Goal: Feedback & Contribution: Leave review/rating

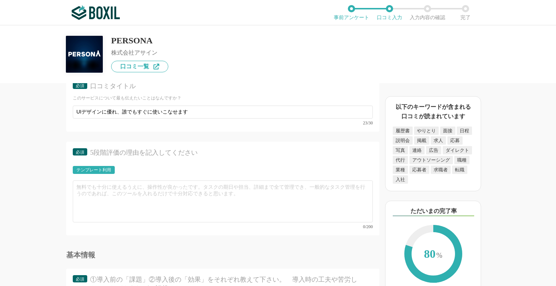
scroll to position [2336, 0]
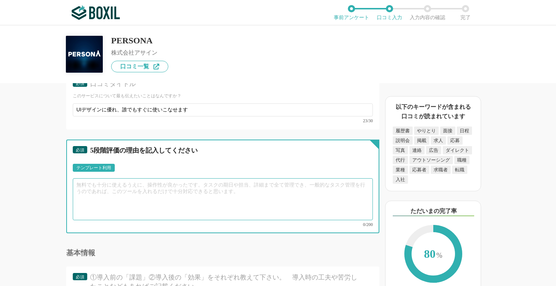
click at [158, 185] on textarea at bounding box center [223, 199] width 300 height 42
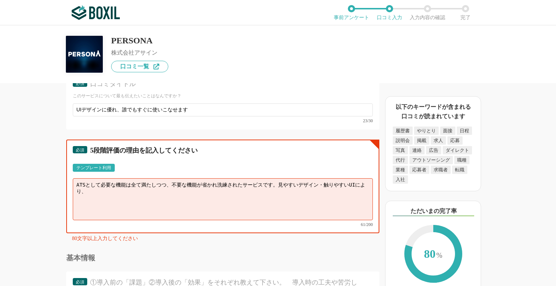
click at [270, 178] on textarea "ATSとして必要な機能は全て満たしつつ、不要な機能が省かれ洗練されたサービスです。見やすいデザイン・触りやすいUIにより、" at bounding box center [223, 199] width 300 height 42
click at [272, 178] on textarea "ATSとして必要な機能は全て満たしつつ、不要な機能が省かれ洗練されたサービスです。見やすいデザイン・触りやすいUIにより、" at bounding box center [223, 199] width 300 height 42
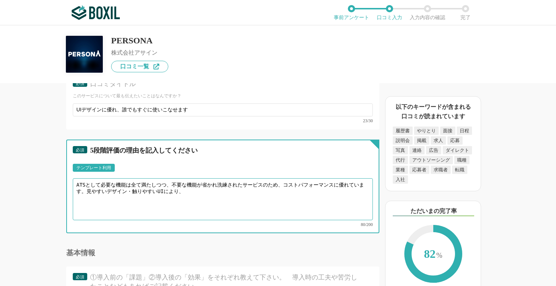
click at [184, 181] on textarea "ATSとして必要な機能は全て満たしつつ、不要な機能が省かれ洗練されたサービスのため、コストパフォーマンスに優れています。見やすいデザイン・触りやすいUIにより、" at bounding box center [223, 199] width 300 height 42
click at [86, 178] on textarea "ATSとして必要な機能は全て満たしつつ、不要な機能が省かれ洗練されたサービスのため、コストパフォーマンスに優れています。見やすいデザイン・触りやすいUIにより、" at bounding box center [223, 199] width 300 height 42
click at [198, 179] on textarea "ATSとして必要な機能は全て満たしつつ、不要な機能が省かれ洗練されたサービスのため、コストパフォーマンスに優れています。また、見やすいデザイン・触りやすいUI…" at bounding box center [223, 199] width 300 height 42
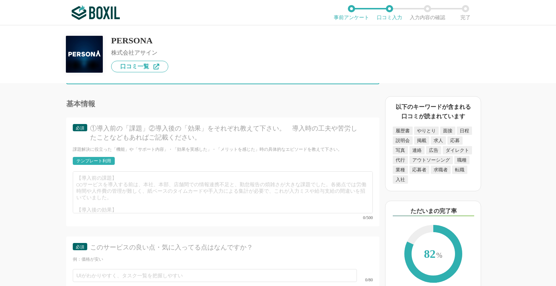
scroll to position [2498, 0]
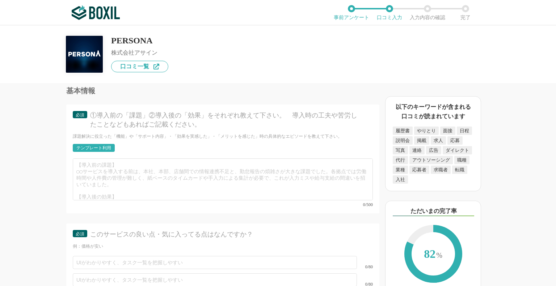
type textarea "ATSとして必要な機能は全て満たしつつ、不要な機能が省かれ洗練されたサービスのため、コストパフォーマンスに優れています。また、見やすいデザイン・触りやすいUI…"
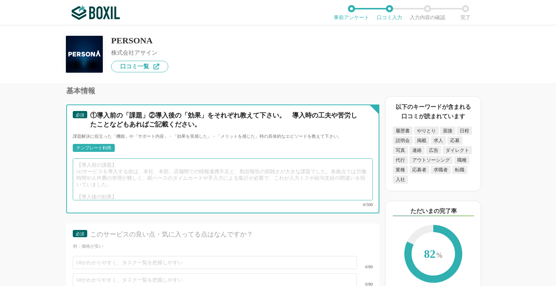
click at [173, 158] on textarea at bounding box center [223, 179] width 300 height 42
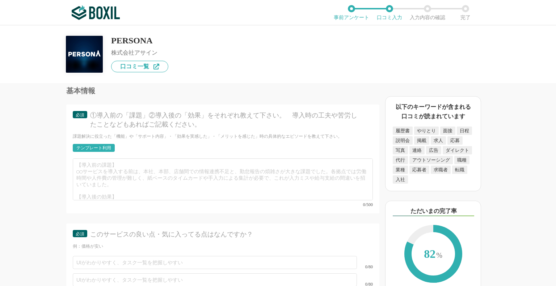
click at [103, 146] on div "テンプレート利用" at bounding box center [93, 148] width 35 height 4
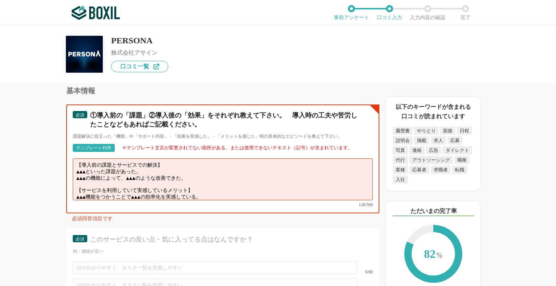
click at [155, 158] on textarea "【導入前の課題とサービスでの解決】 ▲▲▲といった課題があった。 ▲▲▲の機能によって、▲▲▲のような改善できた。 【サービスを利用していて実感しているメリッ…" at bounding box center [223, 179] width 300 height 42
click at [90, 158] on textarea "【導入前の課題とサービスでの解決】 候補者管理を、スプレッドシートや各種求人媒体別に ▲▲▲の機能によって、▲▲▲のような改善できた。 【サービスを利用してい…" at bounding box center [223, 179] width 300 height 42
click at [224, 158] on textarea "【導入前の課題とサービスでの解決】 選考管理を、スプレッドシートや各種求人媒体別に ▲▲▲の機能によって、▲▲▲のような改善できた。 【サービスを利用していて…" at bounding box center [223, 179] width 300 height 42
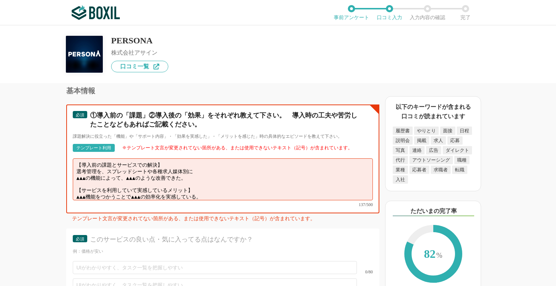
click at [224, 158] on textarea "【導入前の課題とサービスでの解決】 選考管理を、スプレッドシートや各種求人媒体別に ▲▲▲の機能によって、▲▲▲のような改善できた。 【サービスを利用していて…" at bounding box center [223, 179] width 300 height 42
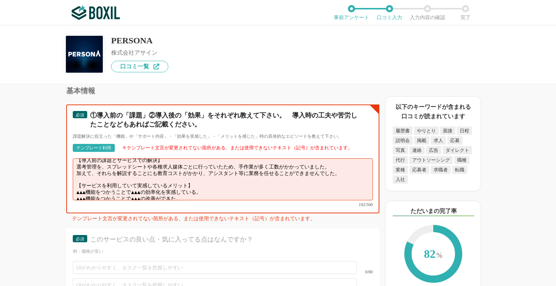
drag, startPoint x: 192, startPoint y: 175, endPoint x: 75, endPoint y: 169, distance: 117.7
click at [75, 169] on textarea "【導入前の課題とサービスでの解決】 選考管理を、スプレッドシートや各種求人媒体ごとに行っていたため、手作業が多く工数がかかっていました。 加えて、それらを解説…" at bounding box center [223, 179] width 300 height 42
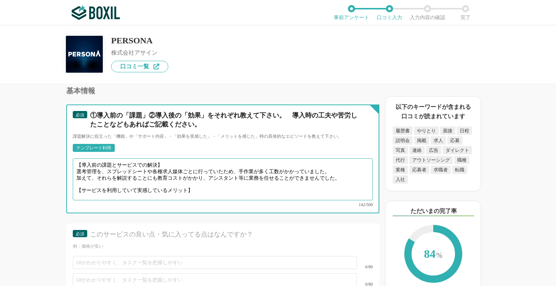
scroll to position [0, 0]
click at [161, 174] on textarea "【導入前の課題とサービスでの解決】 選考管理を、スプレッドシートや各種求人媒体ごとに行っていたため、手作業が多く工数がかかっていました。 加えて、それらを解説…" at bounding box center [223, 179] width 300 height 42
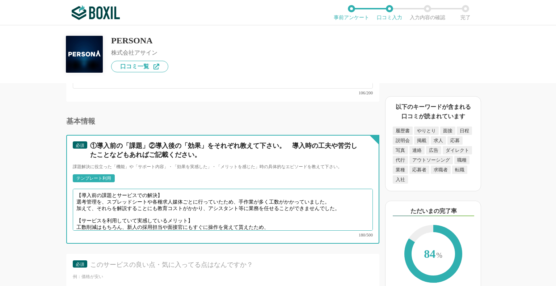
scroll to position [2462, 0]
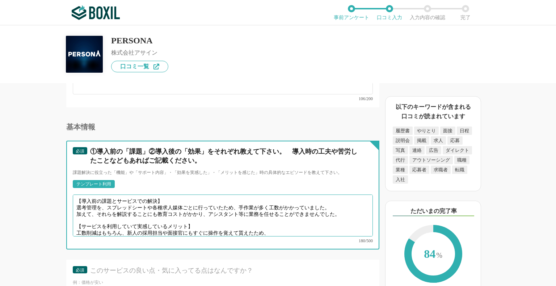
click at [311, 208] on textarea "【導入前の課題とサービスでの解決】 選考管理を、スプレッドシートや各種求人媒体ごとに行っていたため、手作業が多く工数がかかっていました。 加えて、それらを解説…" at bounding box center [223, 216] width 300 height 42
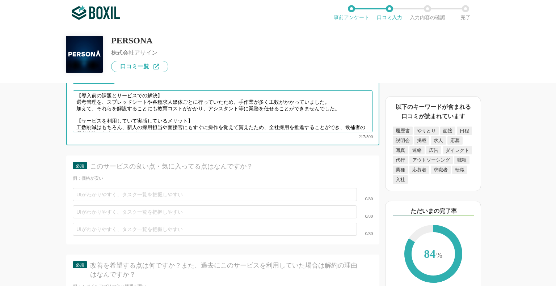
scroll to position [2570, 0]
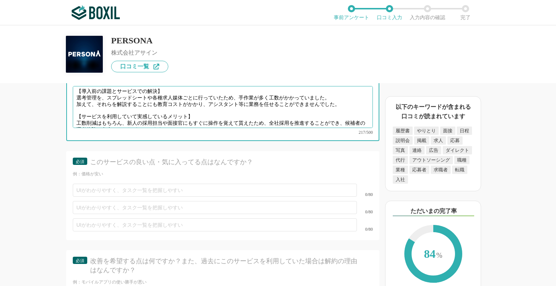
type textarea "【導入前の課題とサービスでの解決】 選考管理を、スプレッドシートや各種求人媒体ごとに行っていたため、手作業が多く工数がかかっていました。 加えて、それらを解説…"
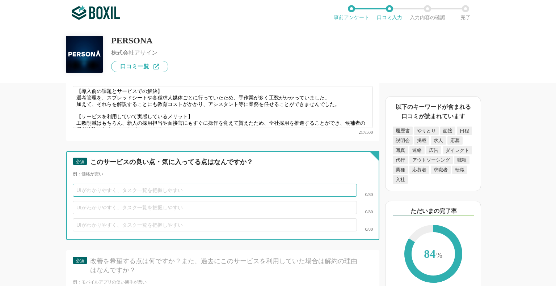
click at [118, 184] on input "text" at bounding box center [215, 190] width 284 height 13
click at [170, 184] on input "UIデザインに優れ、人事以外の関係者にも簡単に操作して貰える" at bounding box center [215, 190] width 284 height 13
type input "UIデザインに優れ、人事以外の関係者でも簡単に操作できる"
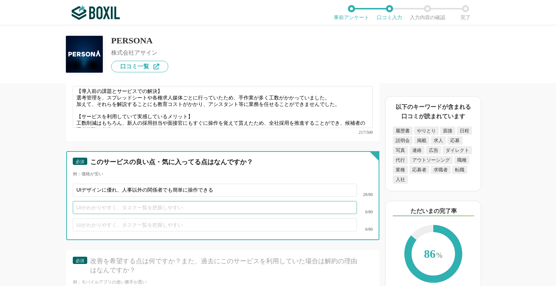
click at [145, 201] on input "text" at bounding box center [215, 207] width 284 height 13
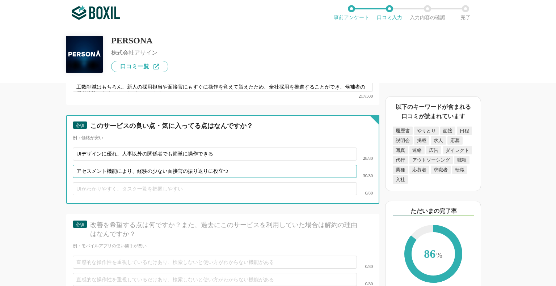
type input "アセスメント機能により、経験の少ない面接官の振り返りに役立つ"
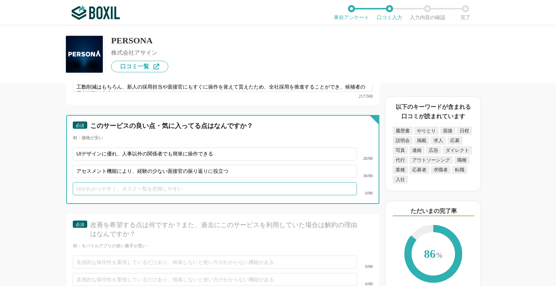
click at [104, 182] on input "text" at bounding box center [215, 188] width 284 height 13
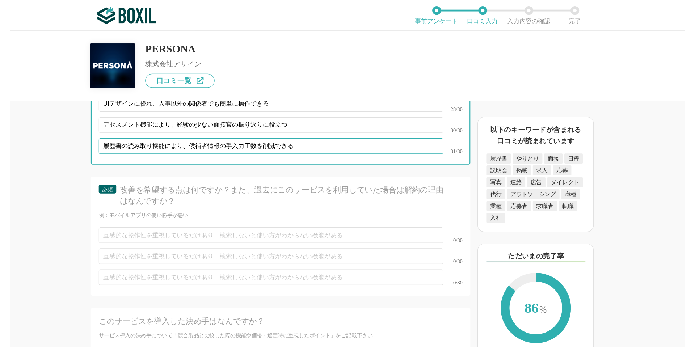
scroll to position [2679, 0]
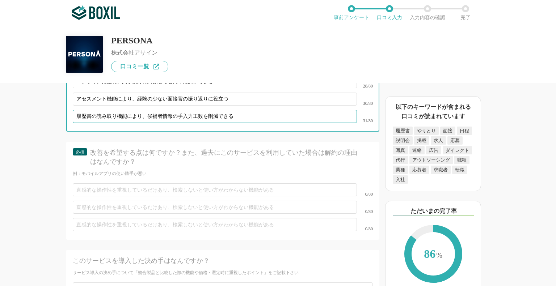
type input "履歴書の読み取り機能により、候補者情報の手入力工数を削減できる"
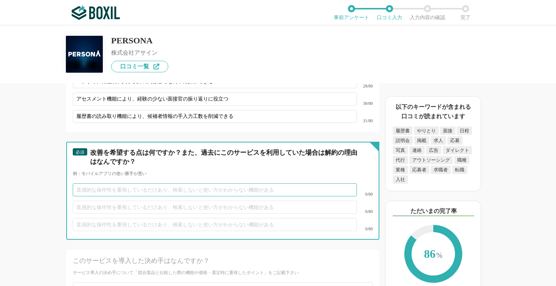
click at [120, 183] on input "text" at bounding box center [215, 189] width 284 height 13
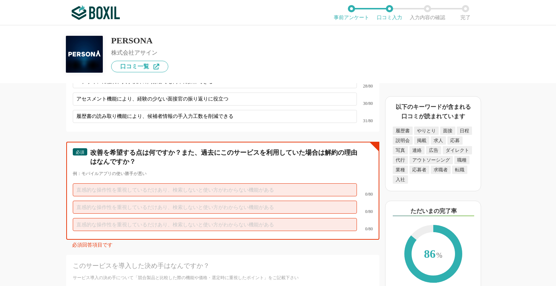
click at [106, 183] on input "text" at bounding box center [215, 189] width 284 height 13
click at [137, 183] on input "text" at bounding box center [215, 189] width 284 height 13
click at [226, 183] on input "text" at bounding box center [215, 189] width 284 height 13
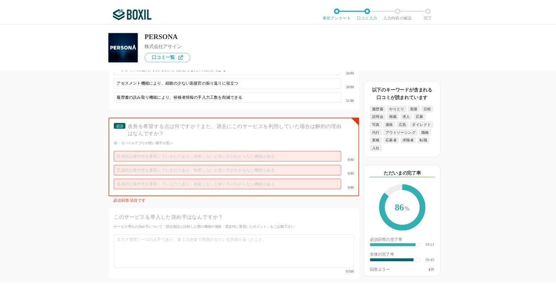
scroll to position [1, 0]
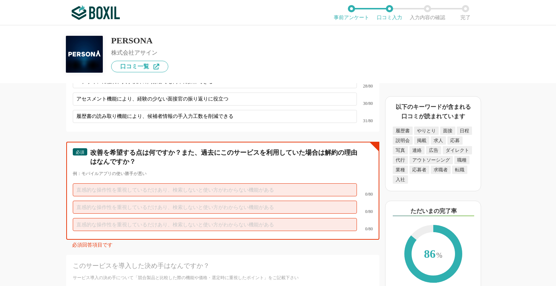
click at [263, 183] on input "text" at bounding box center [215, 189] width 284 height 13
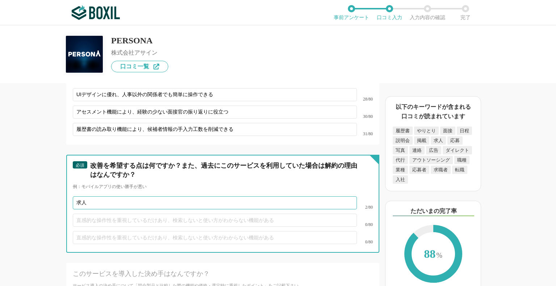
scroll to position [2667, 0]
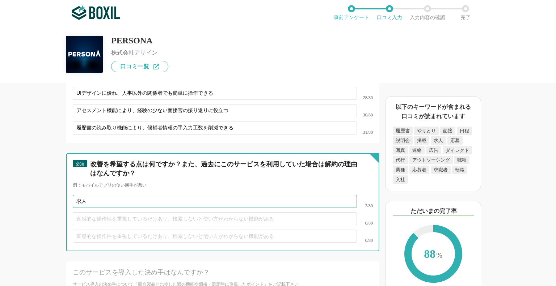
click at [117, 195] on input "求人" at bounding box center [215, 201] width 284 height 13
type input "求"
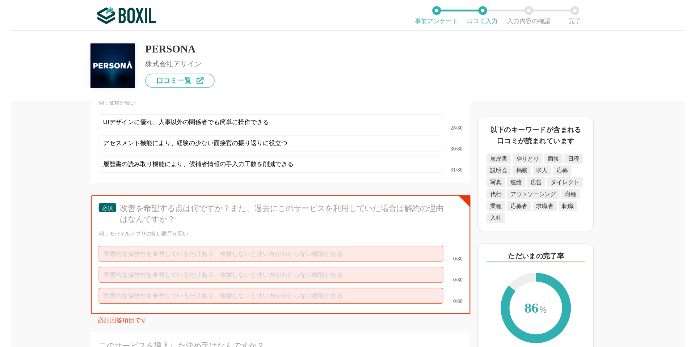
scroll to position [2640, 0]
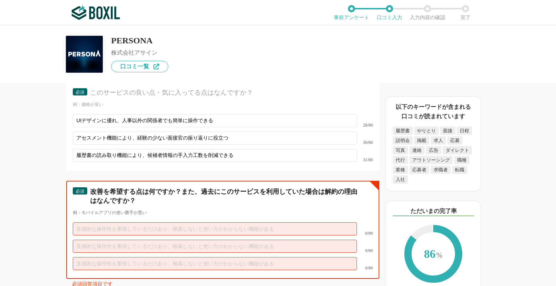
click at [103, 223] on input "text" at bounding box center [215, 229] width 284 height 13
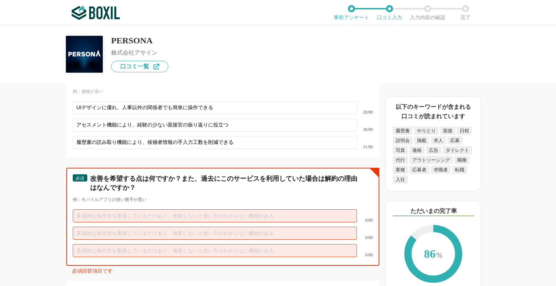
scroll to position [2699, 0]
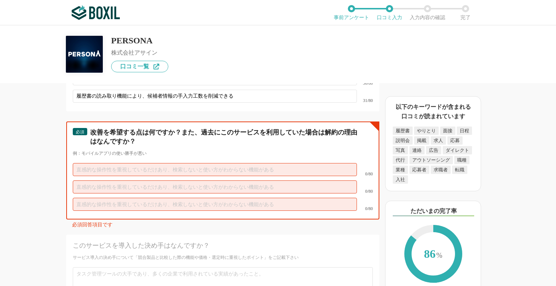
click at [190, 163] on input "text" at bounding box center [215, 169] width 284 height 13
type input "か"
type input "に"
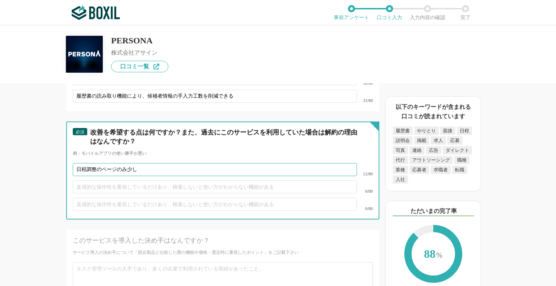
click at [163, 163] on input "日程調整のページのみ少し" at bounding box center [215, 169] width 284 height 13
type input "日程調整のページのみ少しデザイン性に欠けると思います。"
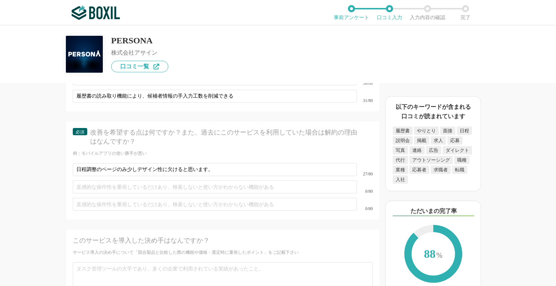
click at [20, 156] on div "採用管理システム(ATS)の機能について（5点満点で評価してください） 複数の広告管理を一括化 1 2 3 4 5 利用していない 応募～面接までの自動化 1…" at bounding box center [198, 184] width 362 height 203
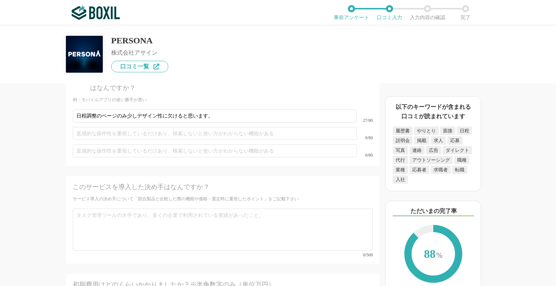
scroll to position [2753, 0]
click at [20, 156] on div "採用管理システム(ATS)の機能について（5点満点で評価してください） 複数の広告管理を一括化 1 2 3 4 5 利用していない 応募～面接までの自動化 1…" at bounding box center [198, 184] width 362 height 203
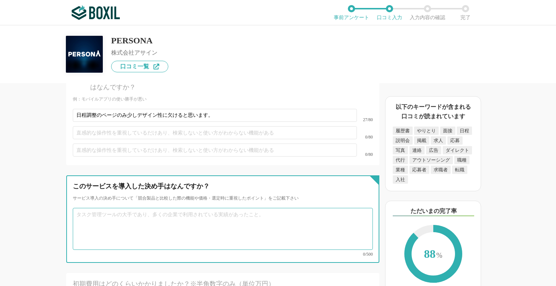
click at [147, 211] on textarea at bounding box center [223, 229] width 300 height 42
click at [175, 210] on textarea at bounding box center [223, 229] width 300 height 42
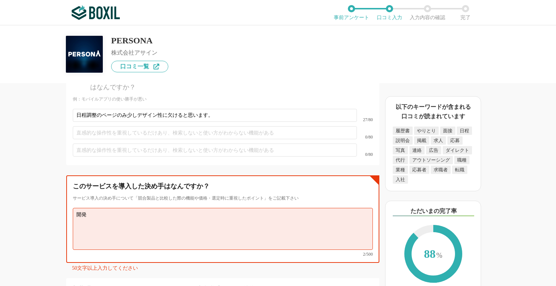
type textarea "開"
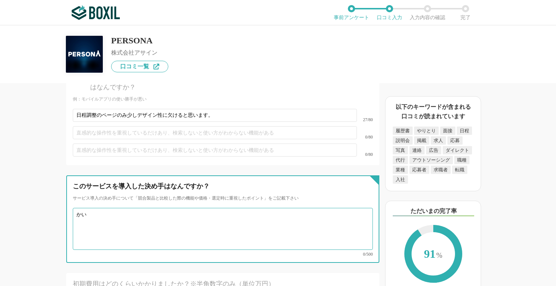
type textarea "か"
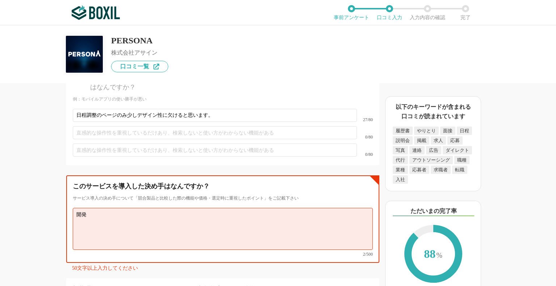
type textarea "開"
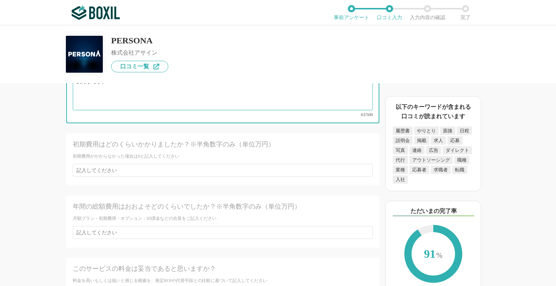
scroll to position [2898, 0]
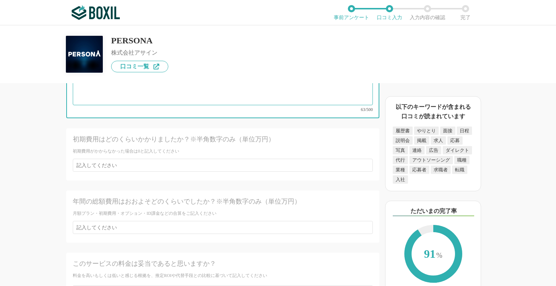
type textarea "事業責任者の方とお話をする機会があり、開発方針をお伺いでき、今後のアップデートや事業成長に期待が持てたことが一番の決め手です。"
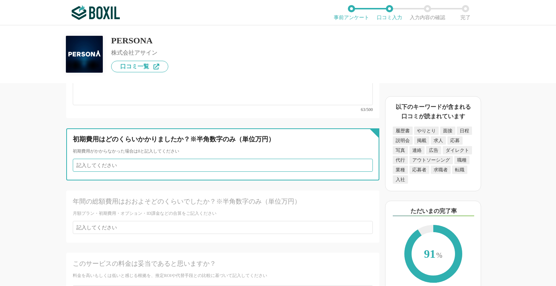
click at [127, 159] on input "number" at bounding box center [223, 165] width 300 height 13
type input "0"
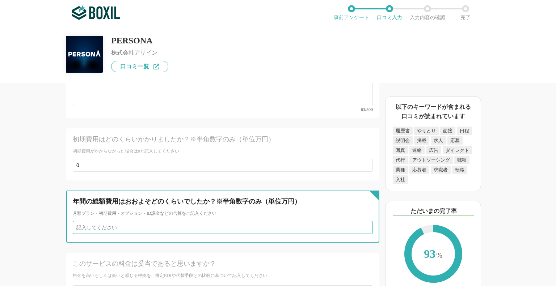
click at [159, 221] on input "number" at bounding box center [223, 227] width 300 height 13
click at [232, 221] on input "number" at bounding box center [223, 227] width 300 height 13
type input "57"
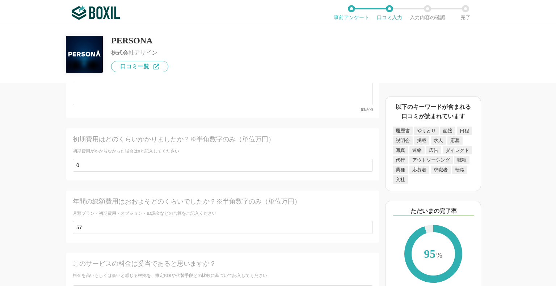
click at [26, 177] on div "採用管理システム(ATS)の機能について（5点満点で評価してください） 複数の広告管理を一括化 1 2 3 4 5 利用していない 応募～面接までの自動化 1…" at bounding box center [198, 184] width 362 height 203
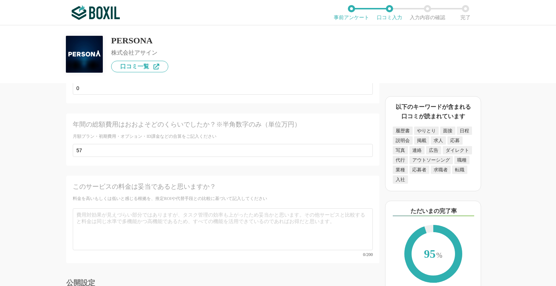
scroll to position [2971, 0]
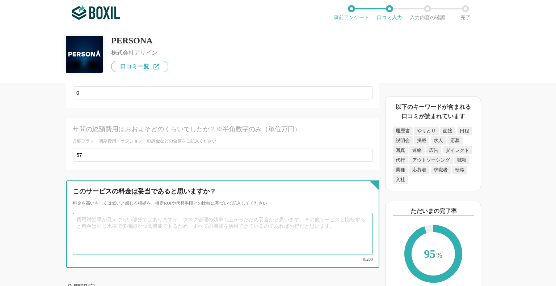
click at [156, 213] on textarea at bounding box center [223, 234] width 300 height 42
click at [226, 213] on textarea "大手ATSと比較するとほぼ半額です。" at bounding box center [223, 234] width 300 height 42
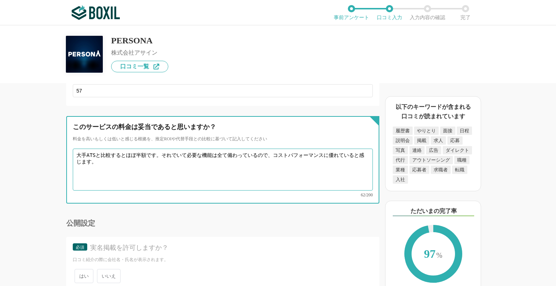
scroll to position [3045, 0]
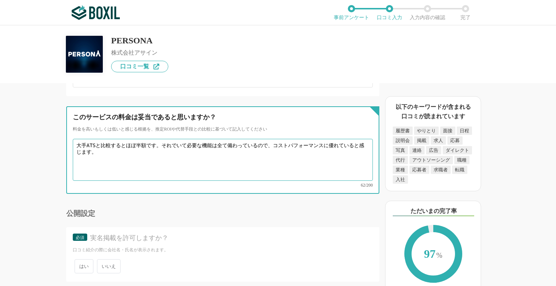
type textarea "大手ATSと比較するとほぼ半額です。それでいて必要な機能は全て備わっているので、コストパフォーマンスに優れていると感じます。"
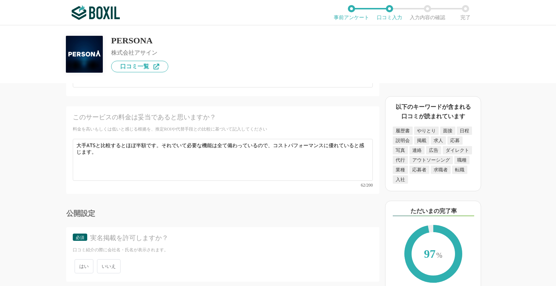
click at [200, 210] on div "公開設定" at bounding box center [222, 213] width 313 height 7
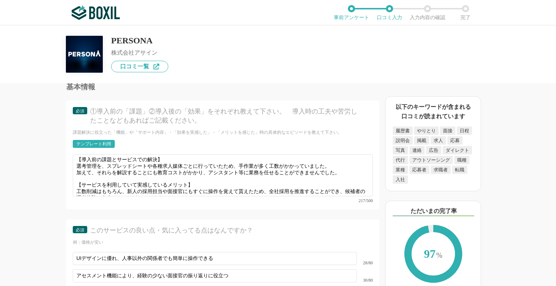
scroll to position [5, 0]
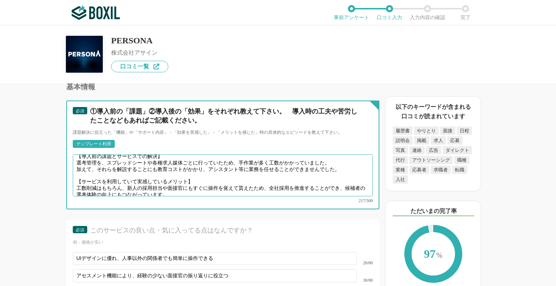
click at [91, 154] on textarea "【導入前の課題とサービスでの解決】 選考管理を、スプレッドシートや各種求人媒体ごとに行っていたため、手作業が多く工数がかかっていました。 加えて、それらを解説…" at bounding box center [223, 175] width 300 height 42
click at [209, 154] on textarea "【導入前の課題とサービスでの解決】 選考管理を、スプレッドシートや各種求人媒体ごとに行っていたため、手作業が多く工数がかかっていました。 また、それらを解説す…" at bounding box center [223, 175] width 300 height 42
click at [163, 154] on textarea "【導入前の課題とサービスでの解決】 選考管理を、スプレッドシートや各種求人媒体ごとに行っていたため、手作業が多く工数がかかっていました。 また、それらを解説す…" at bounding box center [223, 175] width 300 height 42
click at [166, 154] on textarea "【導入前の課題とサービスでの解決】 選考管理を、スプレッドシートや各種求人媒体ごとに行っていたため、手作業が多く工数がかかっていました。 また、それらを解説す…" at bounding box center [223, 175] width 300 height 42
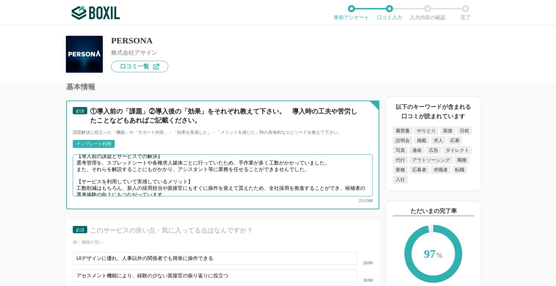
click at [166, 154] on textarea "【導入前の課題とサービスでの解決】 選考管理を、スプレッドシートや各種求人媒体ごとに行っていたため、手作業が多く工数がかかっていました。 また、それらを解説す…" at bounding box center [223, 175] width 300 height 42
click at [239, 164] on textarea "【導入前の課題とサービスでの解決】 選考管理を、スプレッドシートや各種求人媒体ごとに行っていたため、手作業が多く工数がかかっていました。 また、それらを解説す…" at bounding box center [223, 175] width 300 height 42
click at [227, 154] on textarea "【導入前の課題とサービスでの解決】 選考管理を、スプレッドシートや各種求人媒体ごとに行っていたため、手作業が多く工数がかかっていました。 また、それらを解説す…" at bounding box center [223, 175] width 300 height 42
click at [295, 154] on textarea "【導入前の課題とサービスでの解決】 選考管理を、スプレッドシートや各種求人媒体ごとに行っていたため、手作業が多く工数がかかっていました。 また、それらを解説す…" at bounding box center [223, 175] width 300 height 42
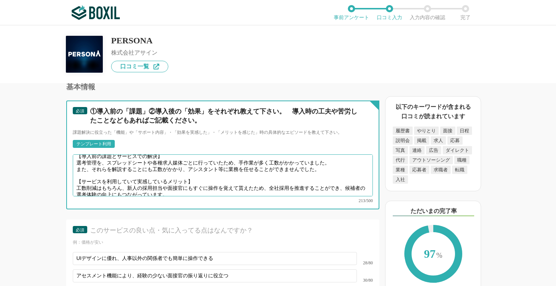
scroll to position [2510, 0]
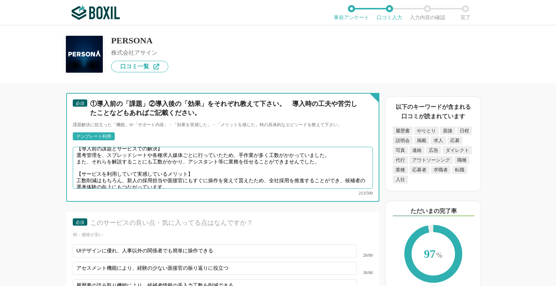
click at [253, 157] on textarea "【導入前の課題とサービスでの解決】 選考管理を、スプレッドシートや各種求人媒体ごとに行っていたため、手作業が多く工数がかかっていました。 また、それらを解説す…" at bounding box center [223, 168] width 300 height 42
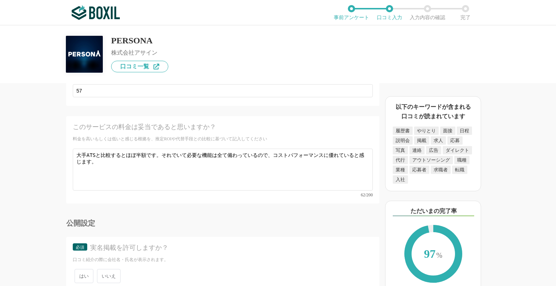
scroll to position [3045, 0]
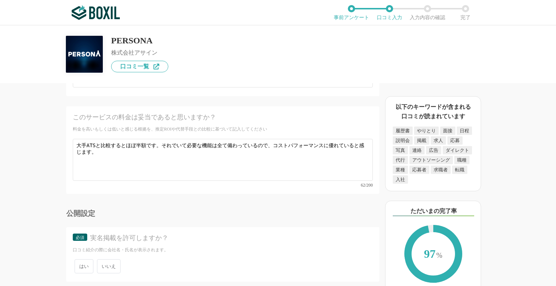
type textarea "【導入前の課題とサービスでの解決】 選考管理を、スプレッドシートや各種求人媒体ごとに行っていたため、手作業が多く工数がかかっていました。 また、それらを解説す…"
click at [82, 259] on span "はい" at bounding box center [84, 266] width 19 height 14
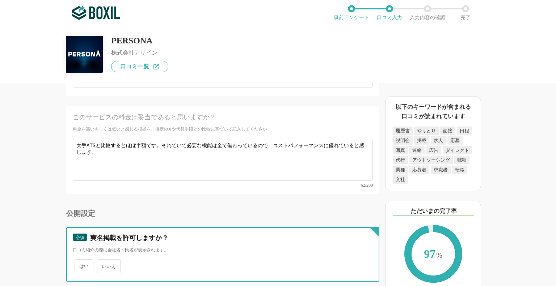
click at [81, 261] on input "はい" at bounding box center [78, 263] width 5 height 5
radio input "true"
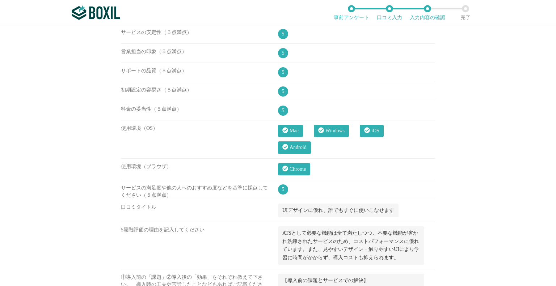
scroll to position [1231, 0]
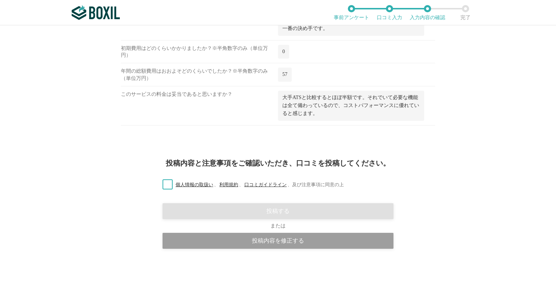
click at [164, 185] on label "個人情報の取扱い 、 利用規約 、 口コミガイドライン 、 及び注意事項に同意の上" at bounding box center [250, 185] width 187 height 8
click at [0, 0] on input "個人情報の取扱い 、 利用規約 、 口コミガイドライン 、 及び注意事項に同意の上" at bounding box center [0, 0] width 0 height 0
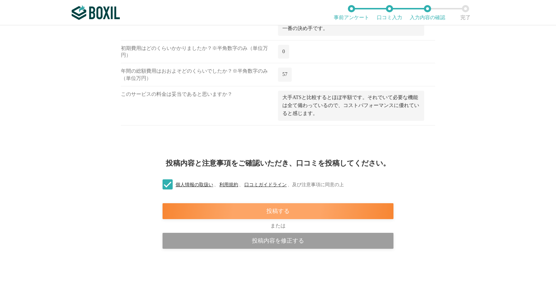
click at [253, 212] on div "投稿する" at bounding box center [277, 211] width 231 height 16
